Goal: Find contact information: Find contact information

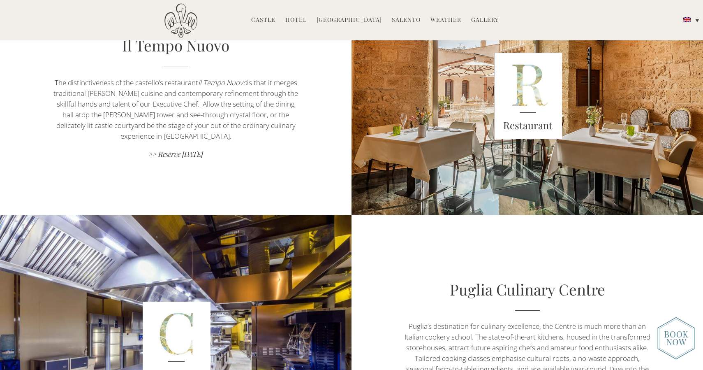
scroll to position [671, 0]
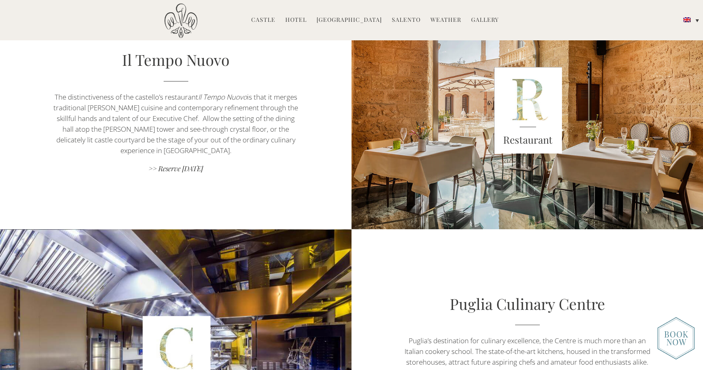
click at [298, 22] on link "Hotel" at bounding box center [295, 20] width 21 height 9
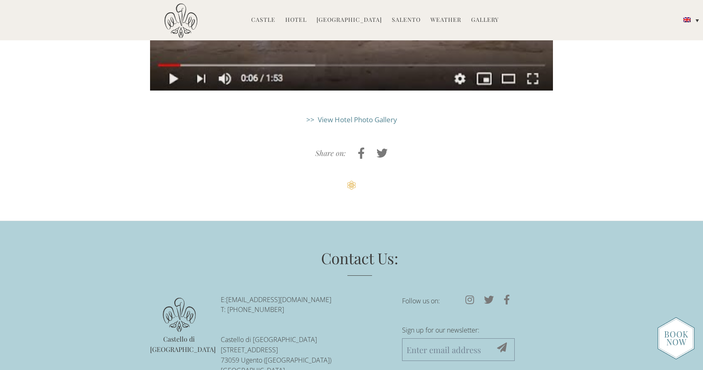
scroll to position [2266, 0]
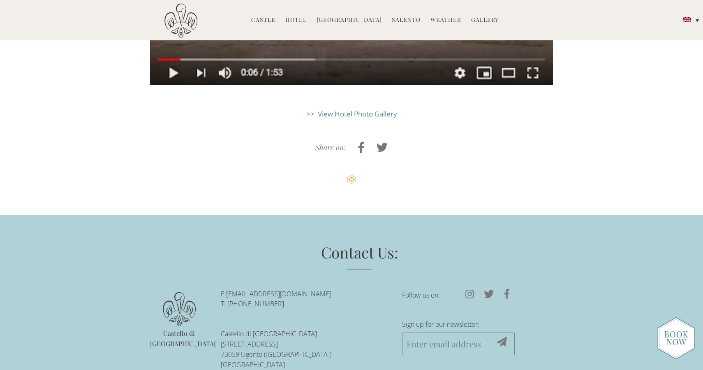
click at [313, 289] on link "[EMAIL_ADDRESS][DOMAIN_NAME]" at bounding box center [278, 293] width 105 height 9
